Goal: Transaction & Acquisition: Subscribe to service/newsletter

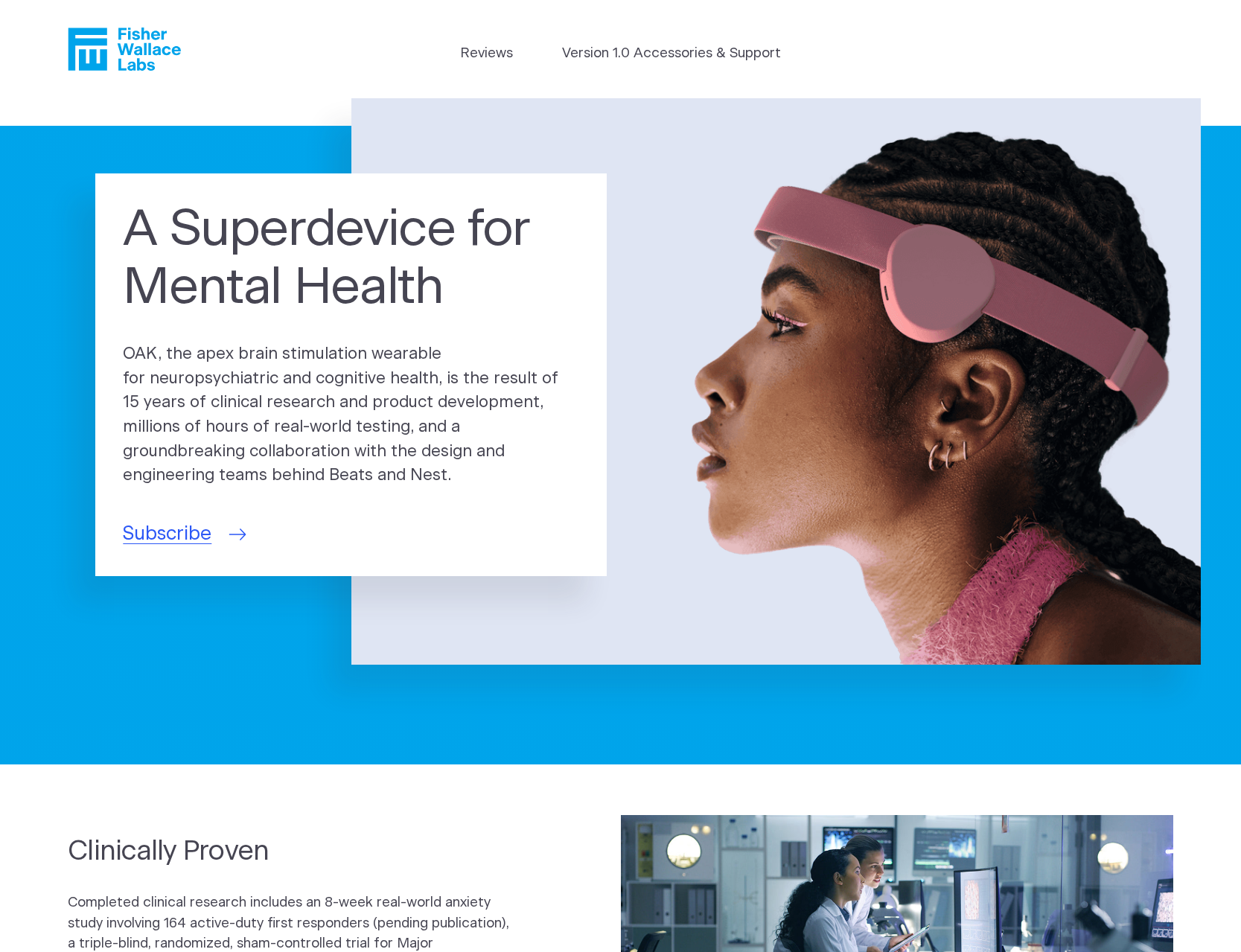
click at [182, 530] on span "Subscribe" at bounding box center [167, 534] width 88 height 28
click at [726, 58] on link "Version 1.0 Accessories & Support" at bounding box center [671, 53] width 219 height 21
